Goal: Contribute content

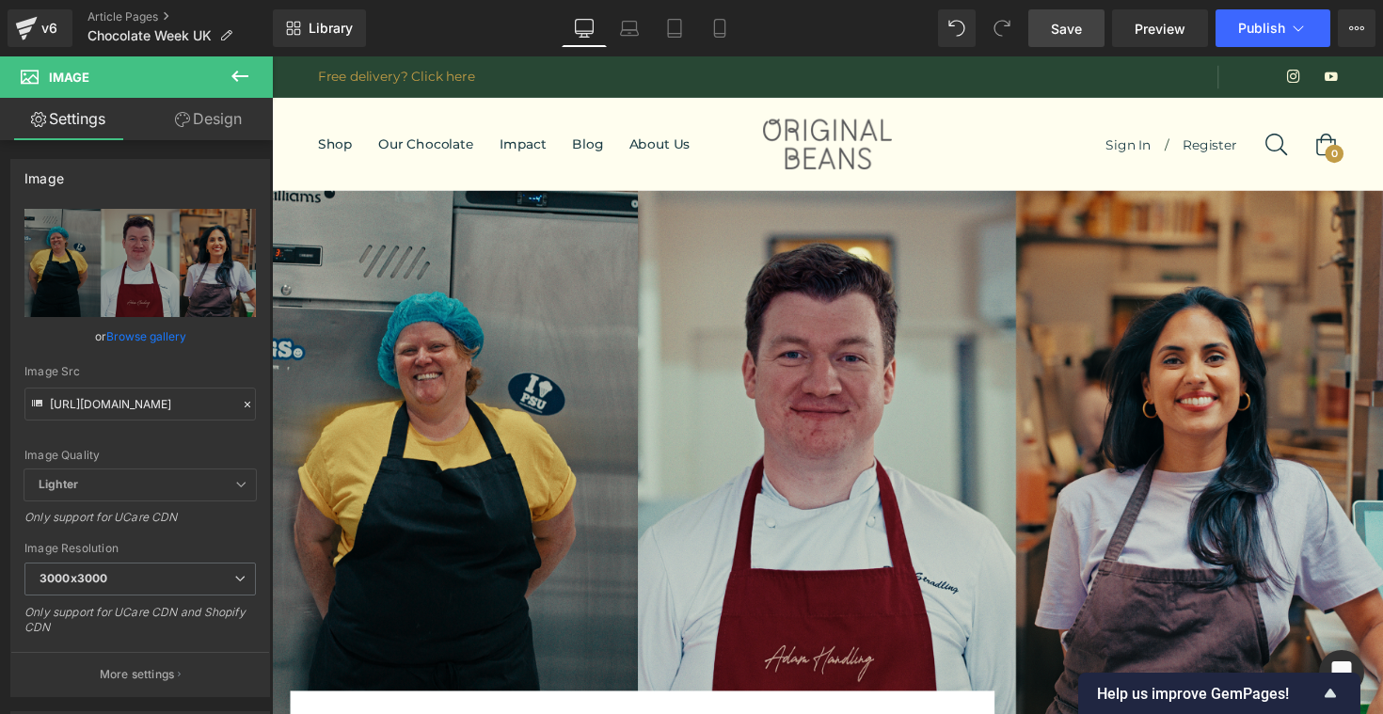
click at [1072, 29] on span "Save" at bounding box center [1066, 29] width 31 height 20
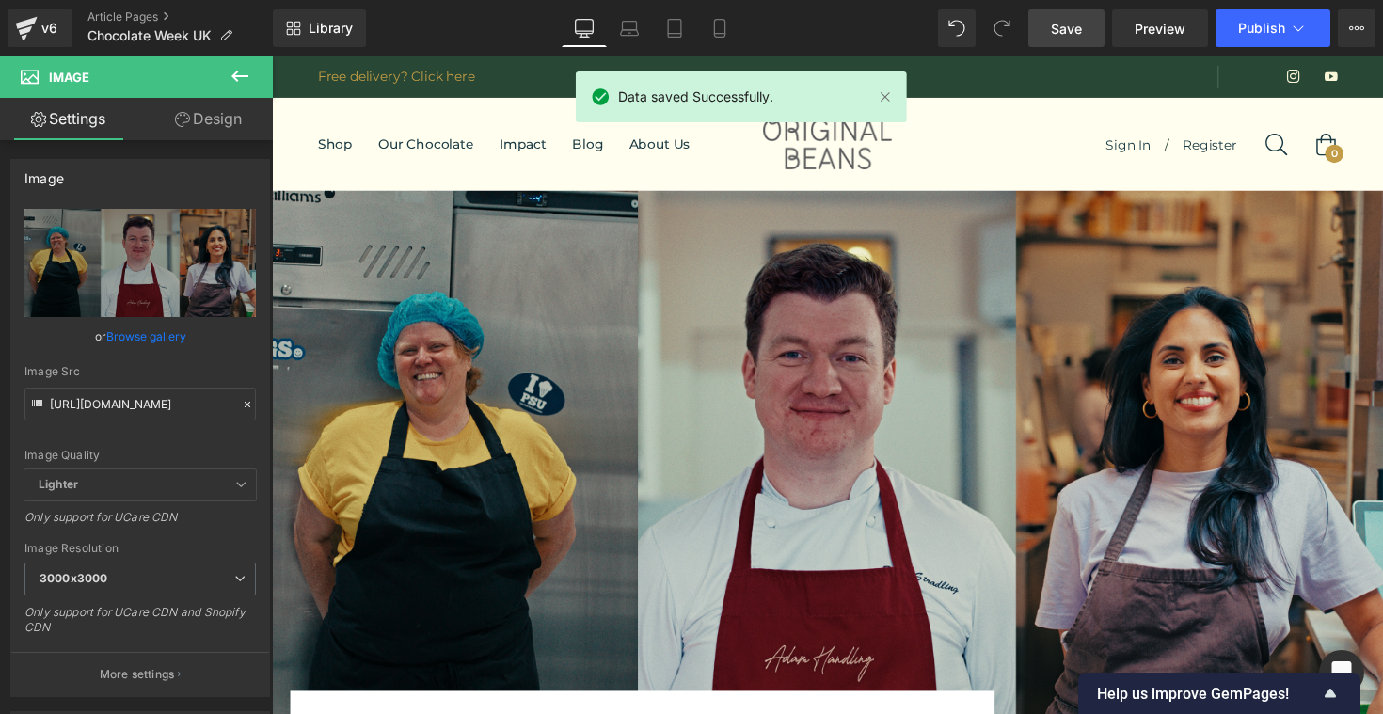
click at [239, 72] on icon at bounding box center [240, 76] width 23 height 23
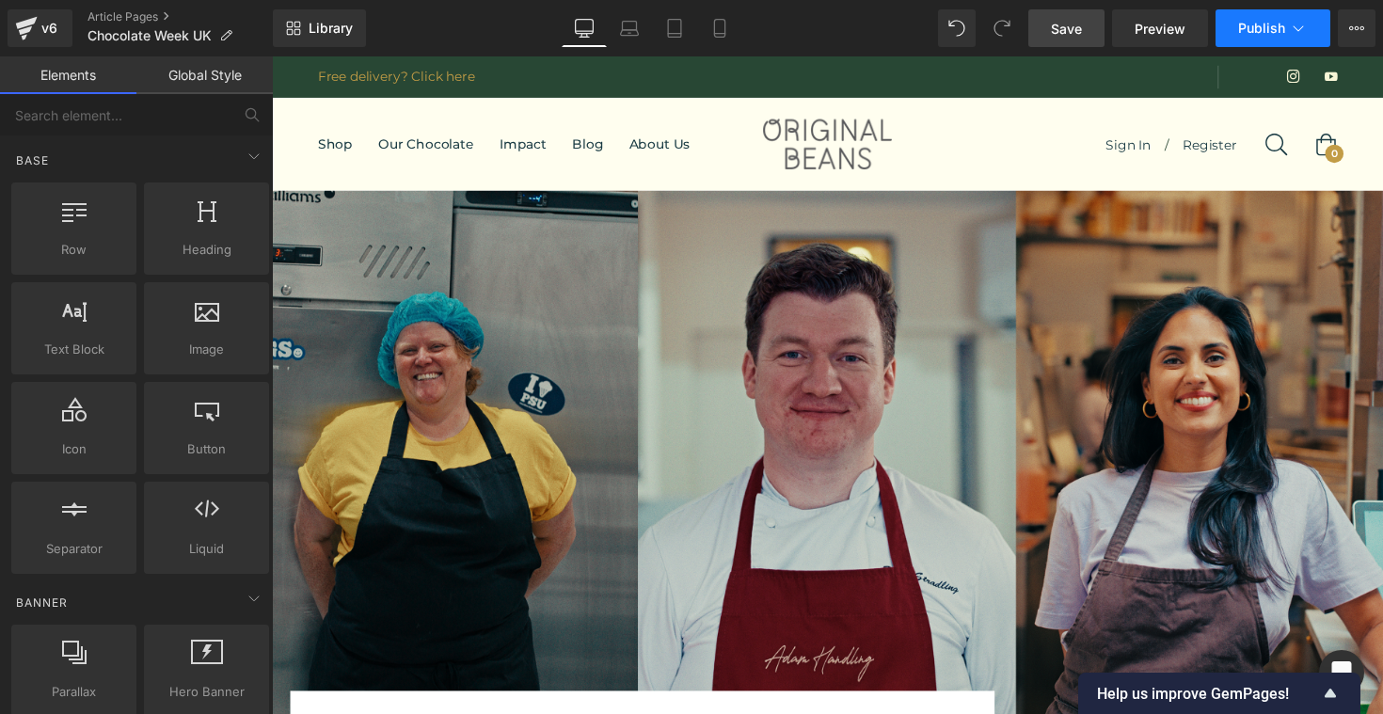
click at [1303, 30] on icon at bounding box center [1298, 28] width 19 height 19
click at [1352, 27] on icon at bounding box center [1356, 28] width 15 height 15
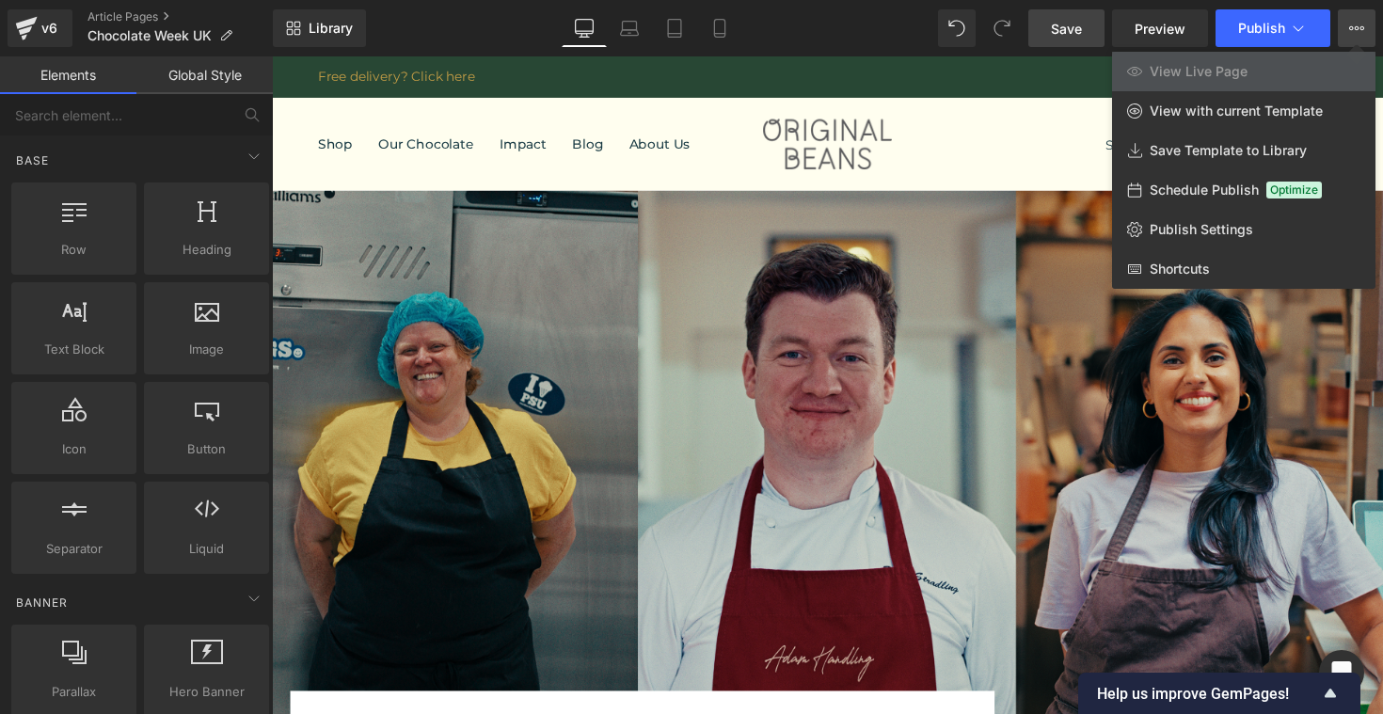
click at [1352, 27] on icon at bounding box center [1356, 28] width 15 height 15
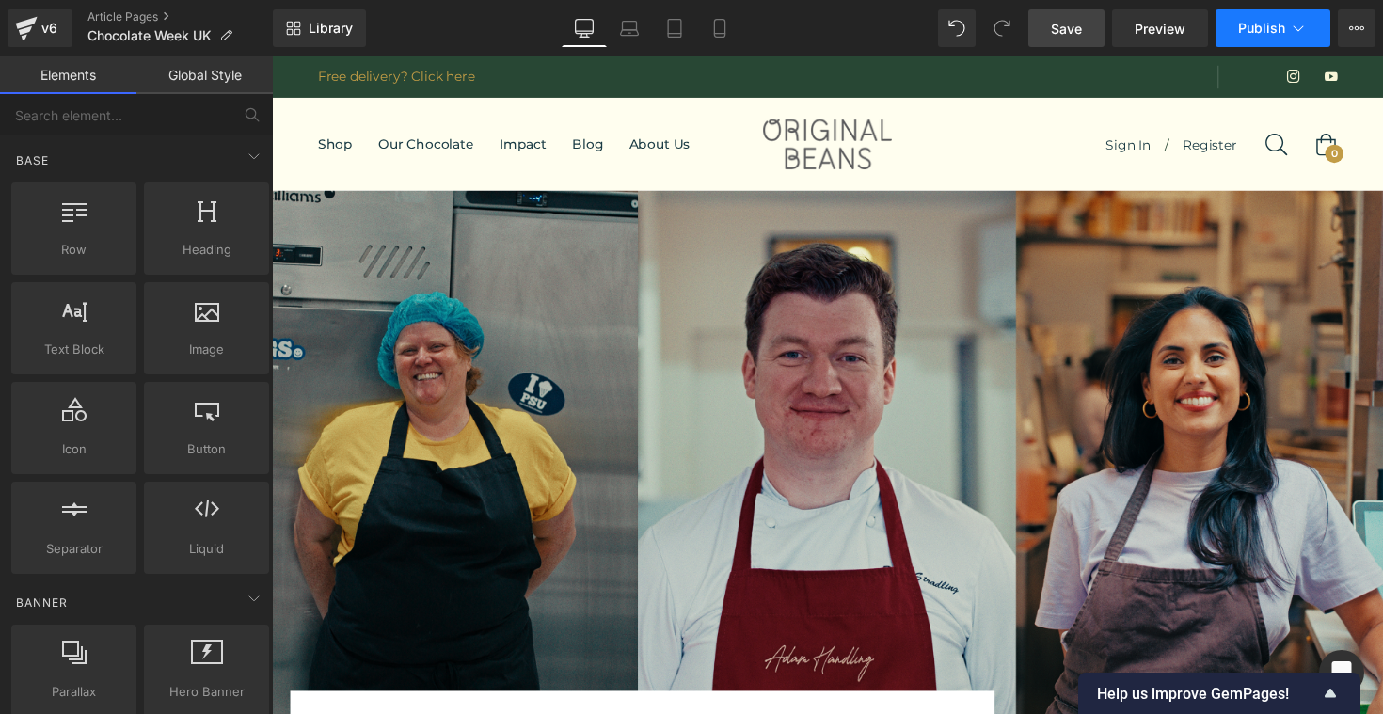
click at [1292, 27] on icon at bounding box center [1298, 28] width 19 height 19
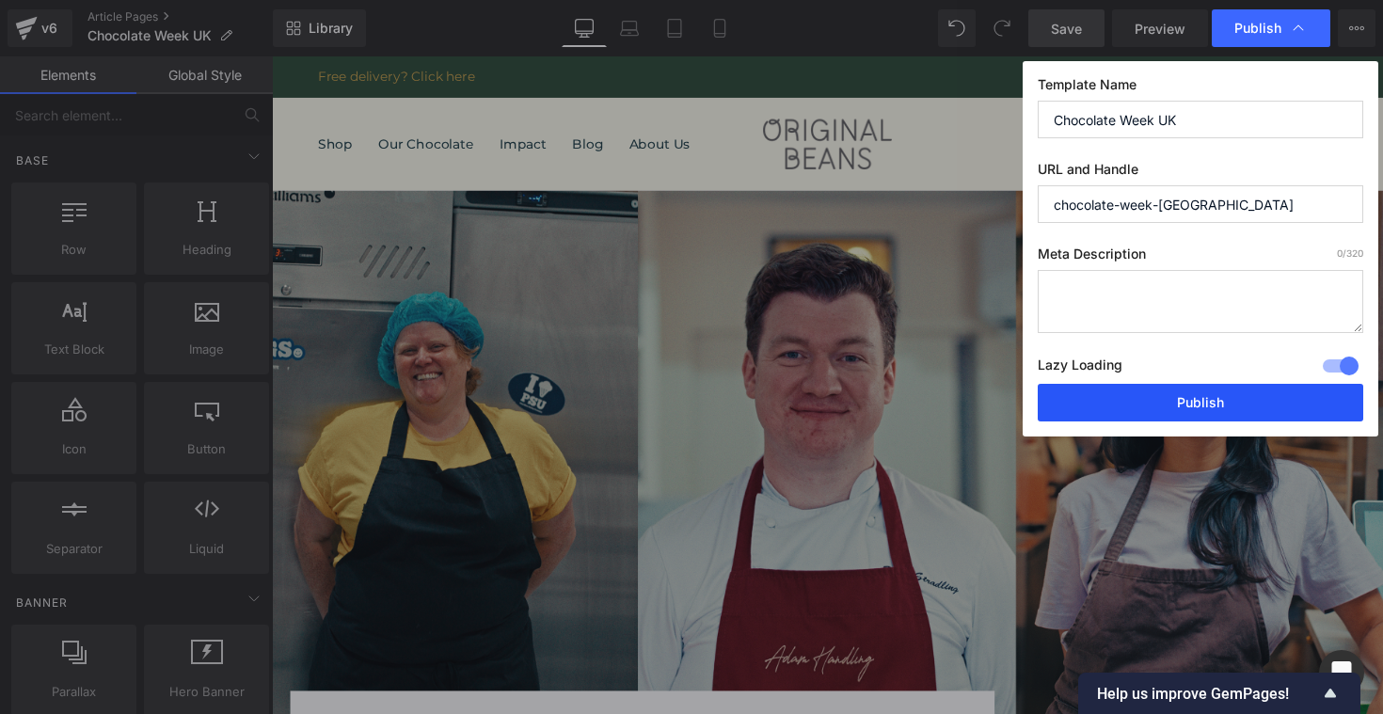
click at [1218, 404] on button "Publish" at bounding box center [1201, 403] width 326 height 38
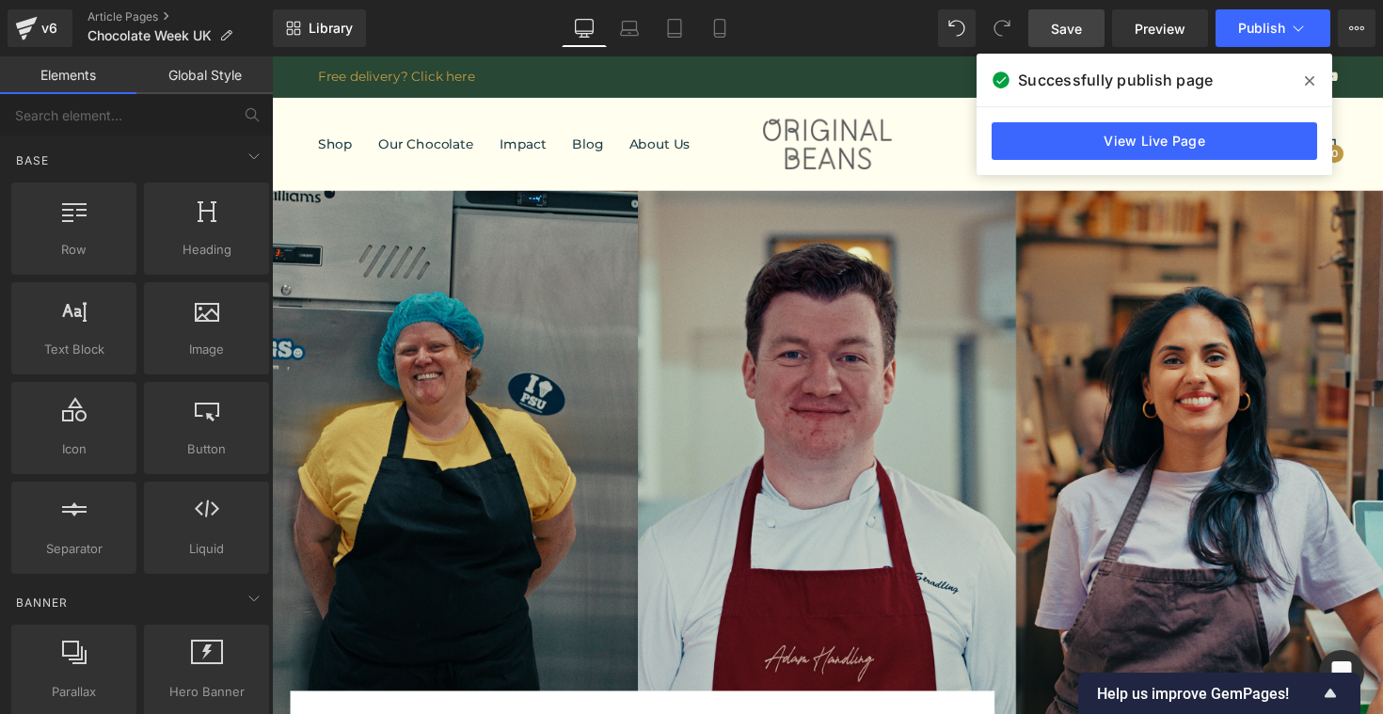
click at [1315, 70] on span at bounding box center [1309, 81] width 30 height 30
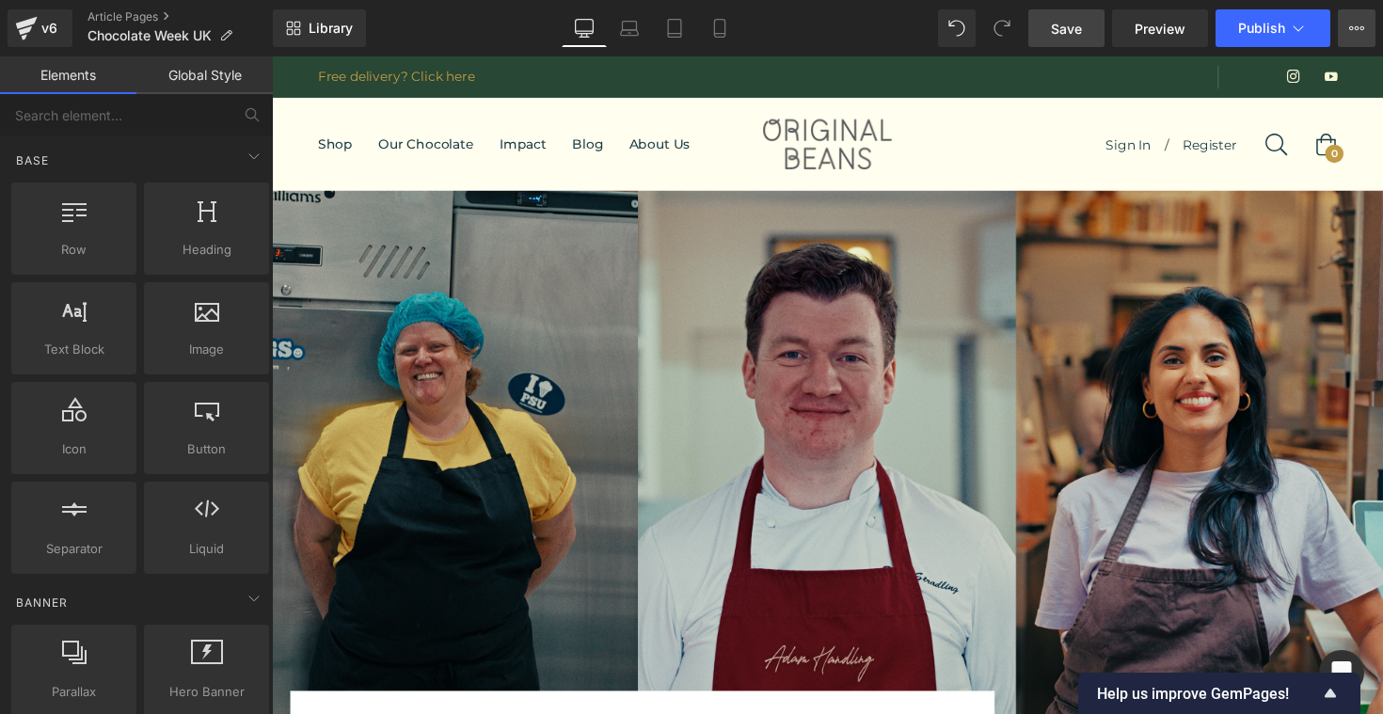
click at [1352, 24] on icon at bounding box center [1356, 28] width 15 height 15
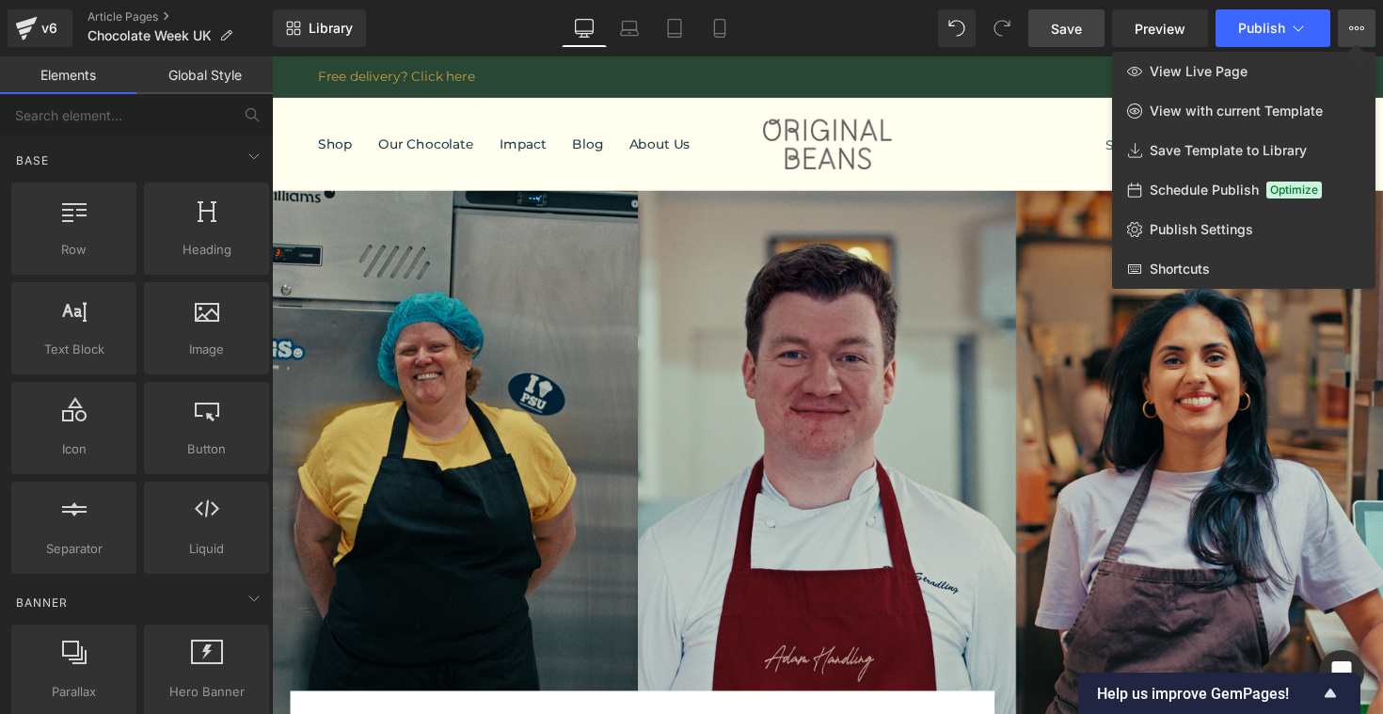
click at [1352, 24] on icon at bounding box center [1356, 28] width 15 height 15
